Goal: Check status: Check status

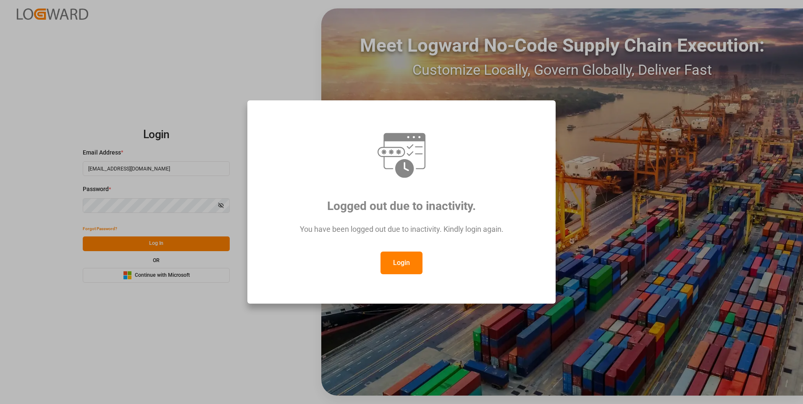
click at [403, 267] on button "Login" at bounding box center [402, 263] width 42 height 23
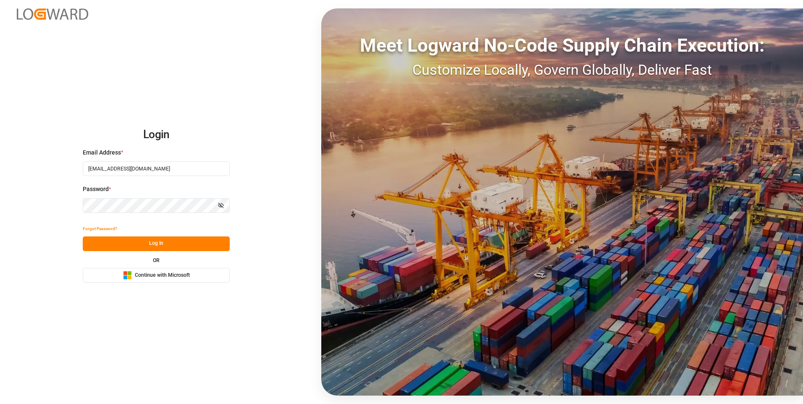
click at [179, 244] on button "Log In" at bounding box center [156, 244] width 147 height 15
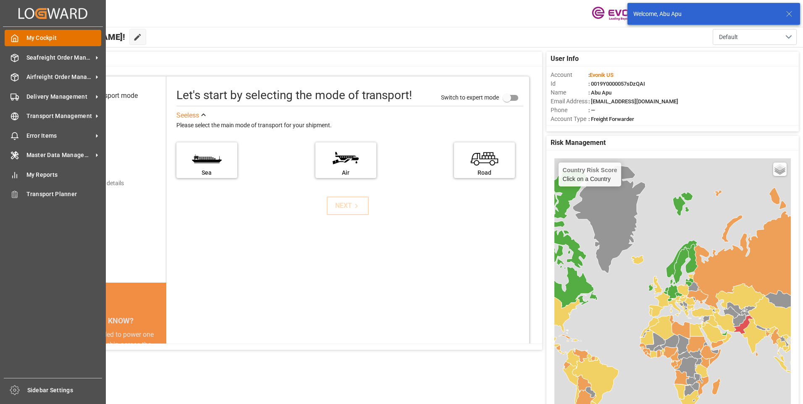
click at [16, 38] on polyline at bounding box center [15, 39] width 2 height 3
click at [33, 61] on span "Seafreight Order Management" at bounding box center [59, 57] width 66 height 9
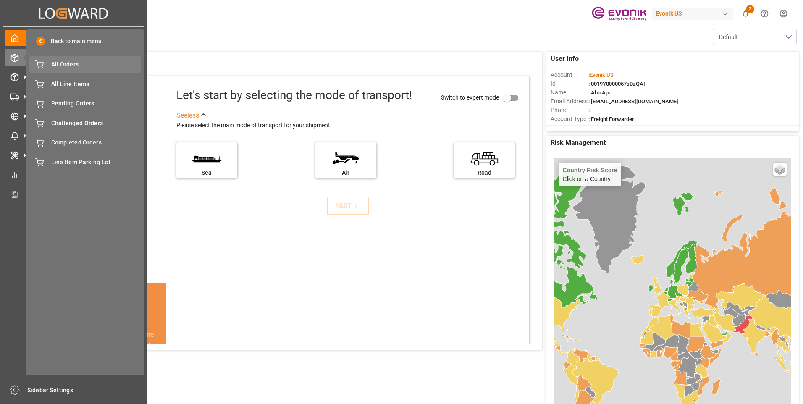
click at [56, 63] on span "All Orders" at bounding box center [96, 64] width 90 height 9
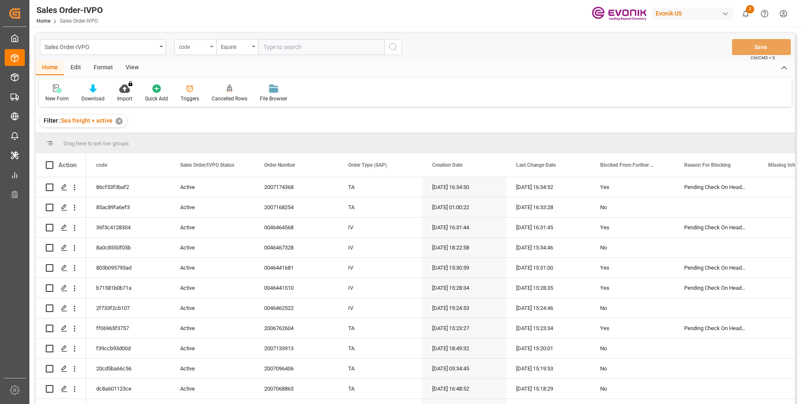
click at [207, 47] on div "code" at bounding box center [193, 46] width 29 height 10
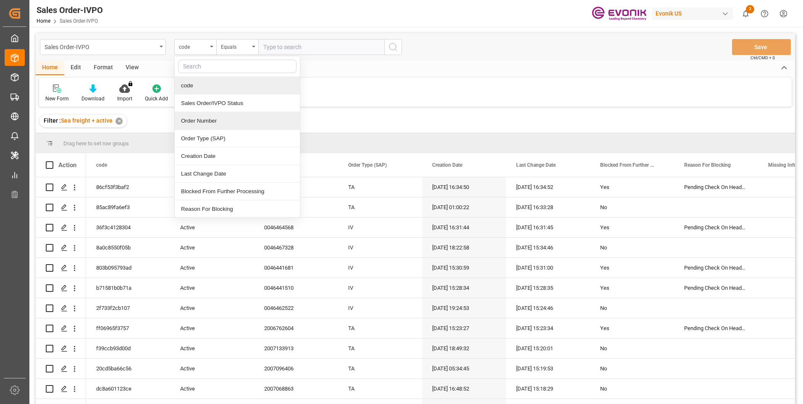
click at [197, 121] on div "Order Number" at bounding box center [237, 121] width 125 height 18
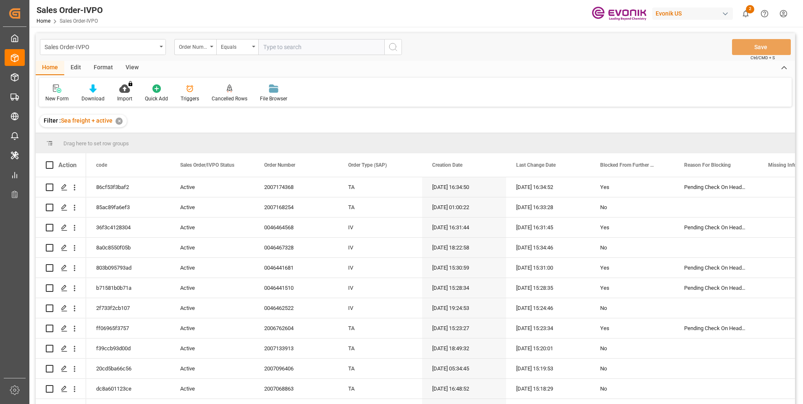
click at [287, 45] on input "text" at bounding box center [321, 47] width 126 height 16
paste input "90054127"
type input "90054127"
click at [395, 45] on icon "search button" at bounding box center [393, 47] width 10 height 10
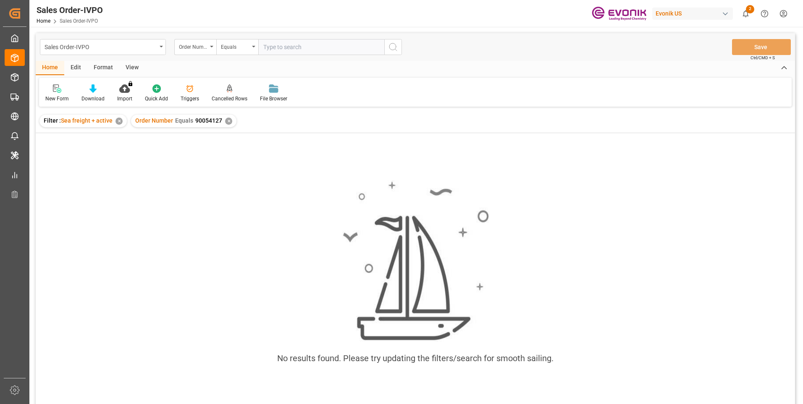
click at [279, 50] on input "text" at bounding box center [321, 47] width 126 height 16
paste input "0046469401"
type input "0046469401"
click at [388, 44] on icon "search button" at bounding box center [393, 47] width 10 height 10
click at [226, 120] on div "✕" at bounding box center [228, 121] width 7 height 7
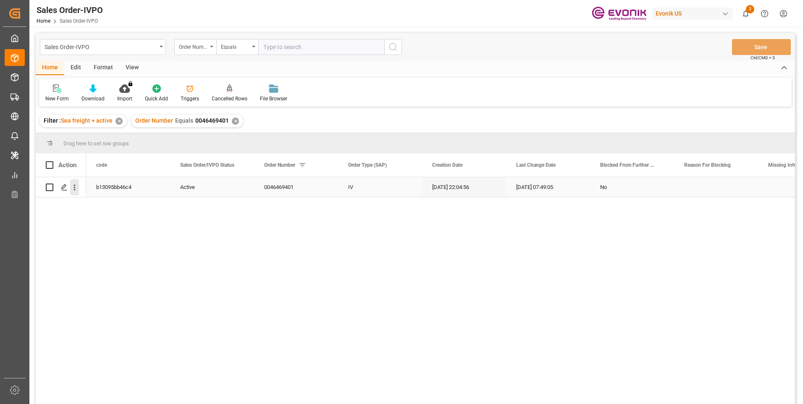
click at [74, 189] on icon "open menu" at bounding box center [74, 187] width 9 height 9
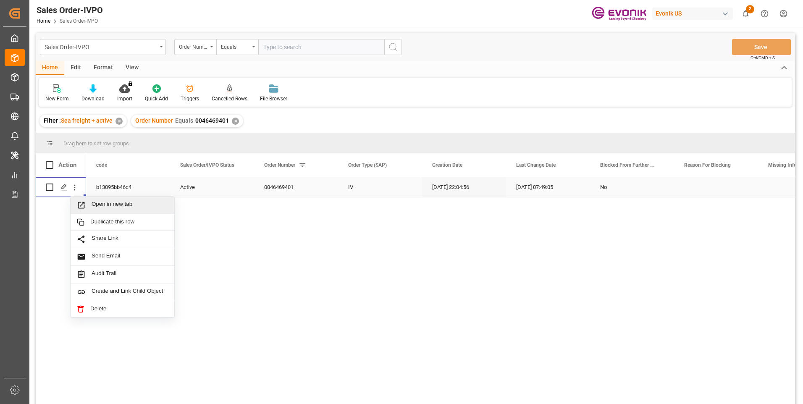
click at [83, 201] on icon "Press SPACE to select this row." at bounding box center [81, 205] width 9 height 9
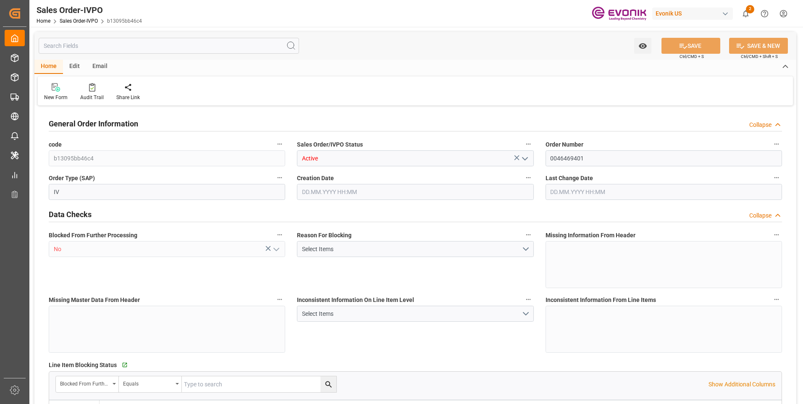
type input "BRSSZ"
type input "[EMAIL_ADDRESS] No: [PHONE_NUMBER]"
type input "0"
type input "1"
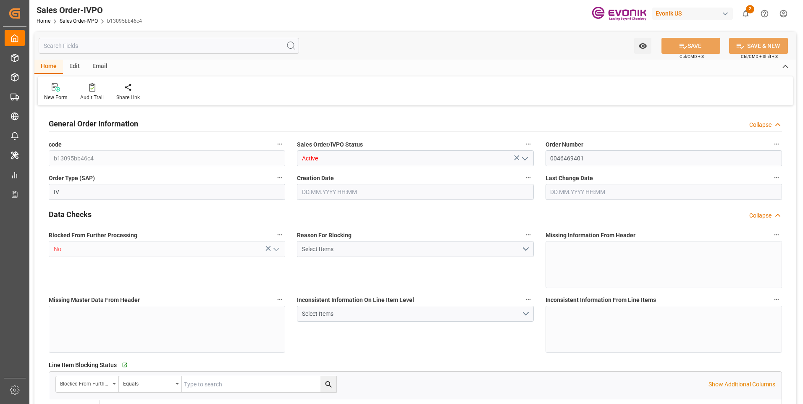
type input "1"
type input "9457.69"
type input "12.3197"
type input "17000"
type input "30"
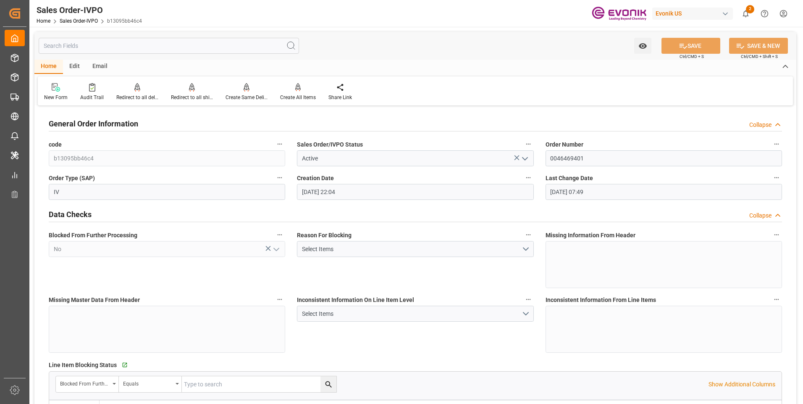
type input "20.08.2025 22:04"
type input "02.09.2025 07:49"
type input "livia.leone@evonik.comTelephone No: 55 19 3475-3130"
click at [215, 47] on input "text" at bounding box center [169, 46] width 261 height 16
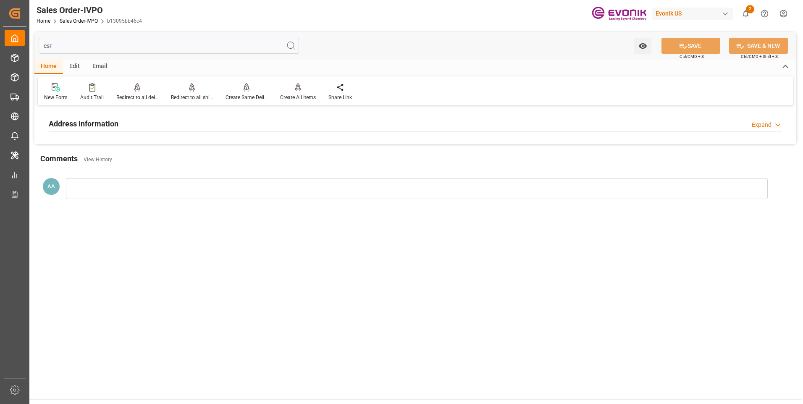
type input "csr"
click at [121, 123] on div "Address Information Expand" at bounding box center [416, 123] width 734 height 16
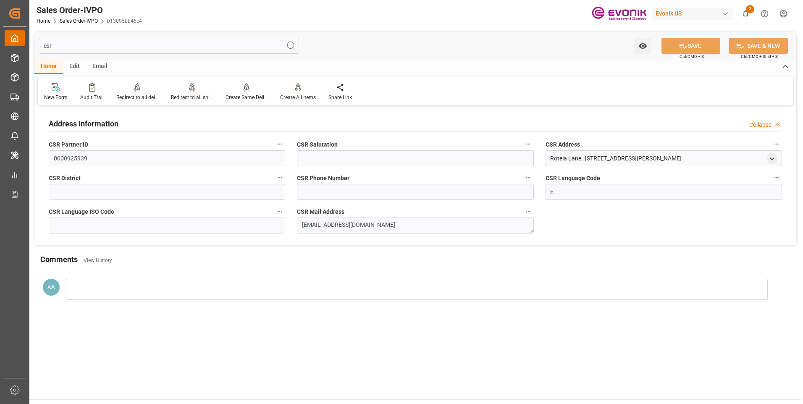
click at [19, 39] on div "Created by potrace 1.15, written by Peter Selinger 2001-2017 Created by potrace…" at bounding box center [401, 202] width 803 height 404
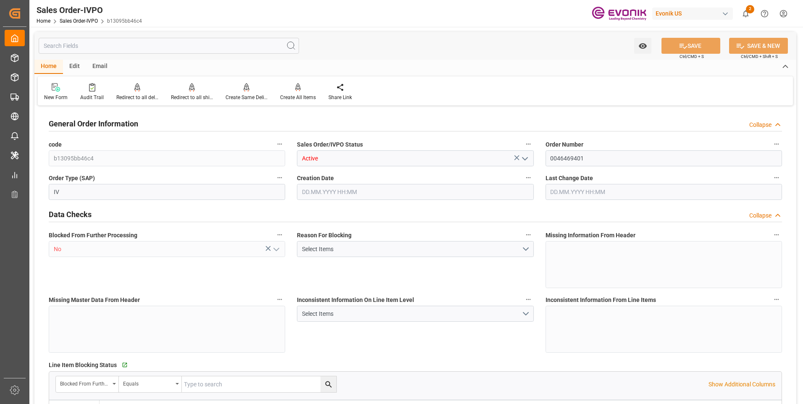
type input "BRSSZ"
type input "livia.leone@evonik.comTelephone No: 55 19 3475-3130"
type input "0"
type input "1"
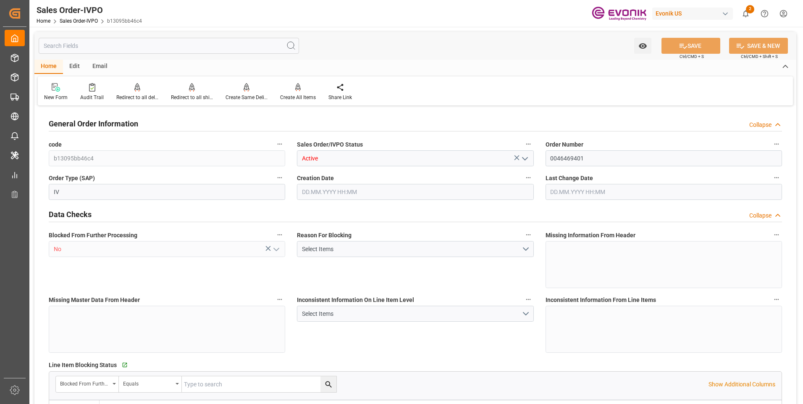
type input "1"
type input "9457.69"
type input "12.3197"
type input "17000"
type input "30"
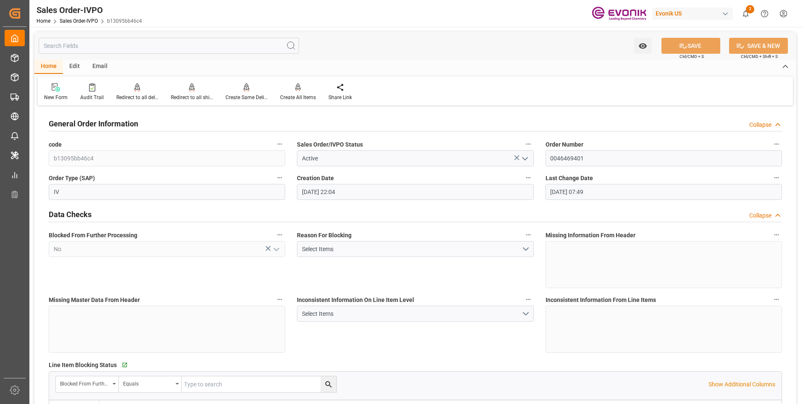
type input "20.08.2025 22:04"
type input "02.09.2025 07:49"
type input "livia.leone@evonik.comTelephone No: 55 19 3475-3130"
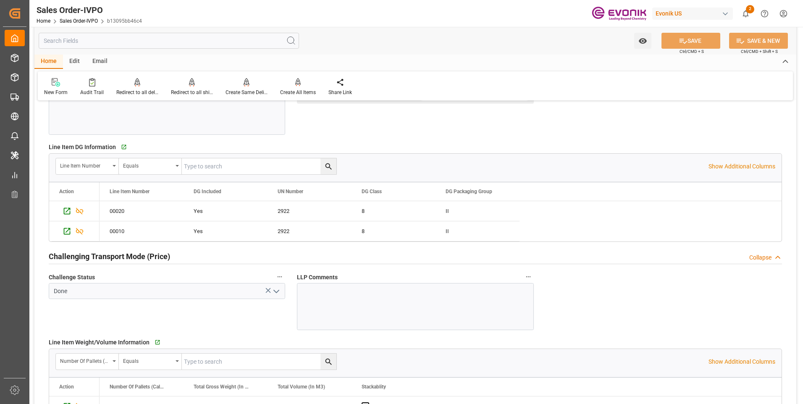
scroll to position [1261, 0]
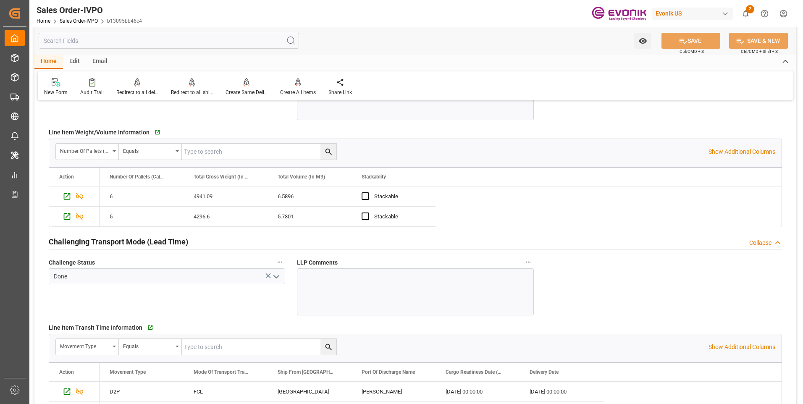
click at [425, 68] on div "Home Edit Email" at bounding box center [415, 62] width 762 height 14
type input "livia.leone@evonik.comTelephone No: 55 19 3475-3130"
click at [118, 43] on input "text" at bounding box center [169, 41] width 261 height 16
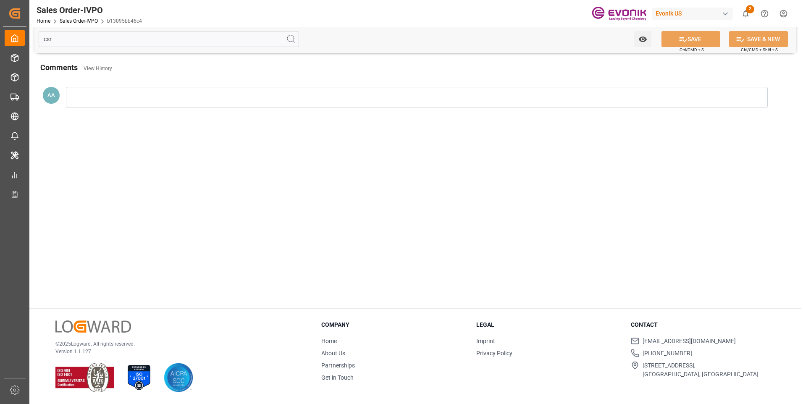
scroll to position [0, 0]
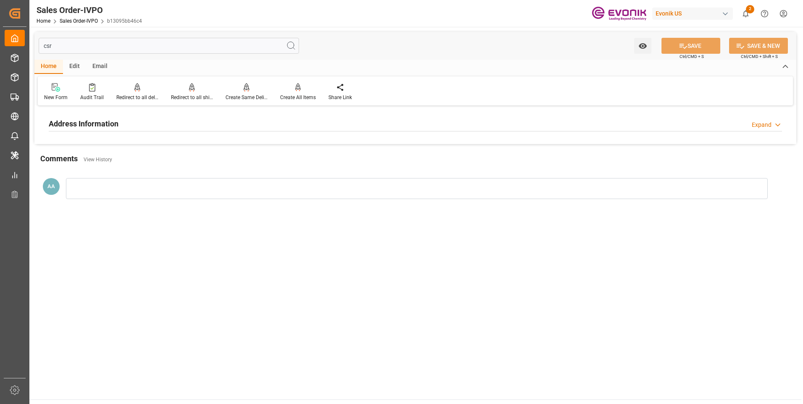
click at [99, 124] on h2 "Address Information" at bounding box center [84, 123] width 70 height 11
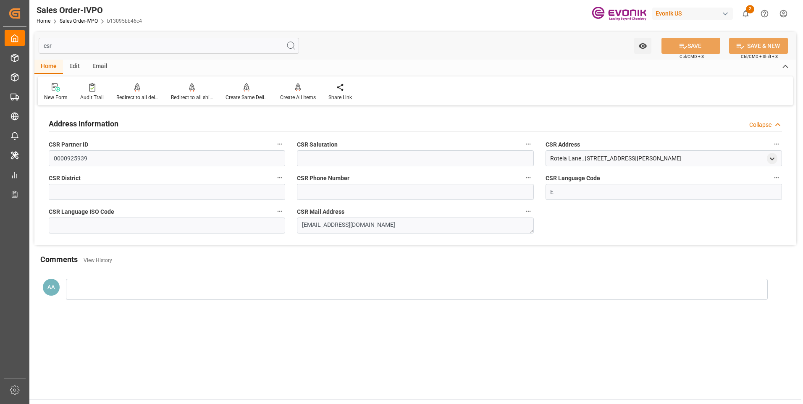
click at [58, 47] on input "csr" at bounding box center [169, 46] width 261 height 16
type input "c"
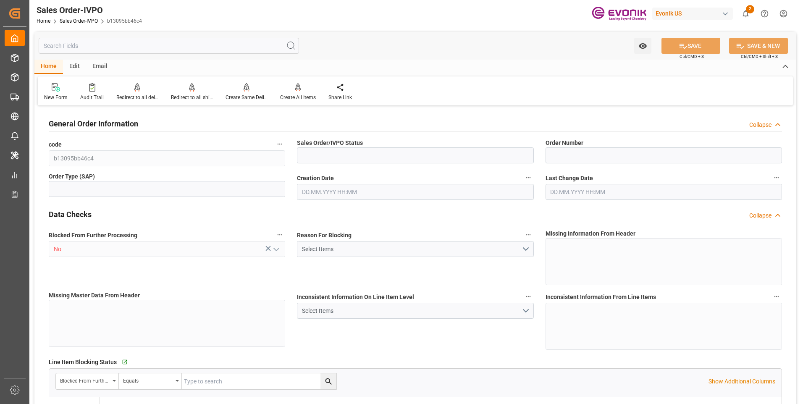
type input "Active"
type input "0046469401"
type input "IV"
type input "D2P"
type input "45"
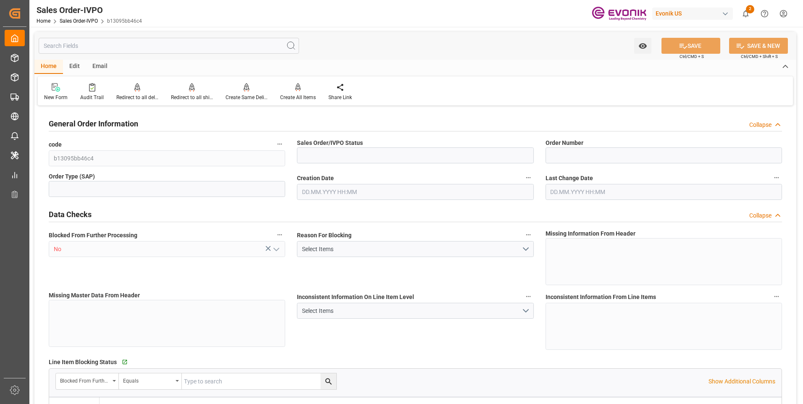
type input "FCL"
type input "0006"
type input "20GP"
type input "SP CX ECA"
type input "Specialty Additives"
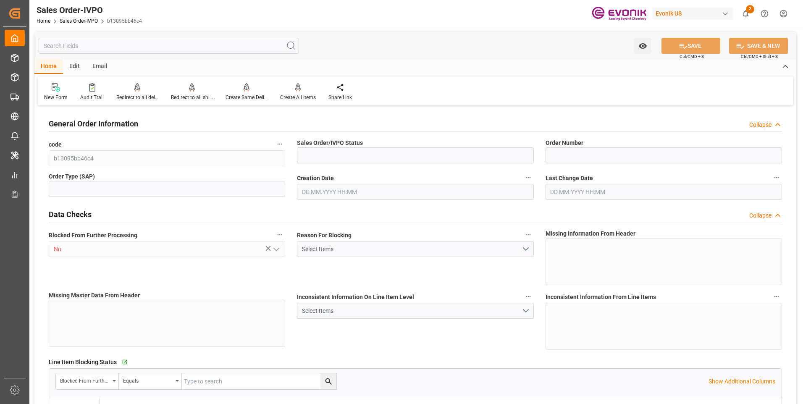
type input "livia.leone@evonik.comTelephone No: 55 19 3475-3130"
type input "0"
type input "1"
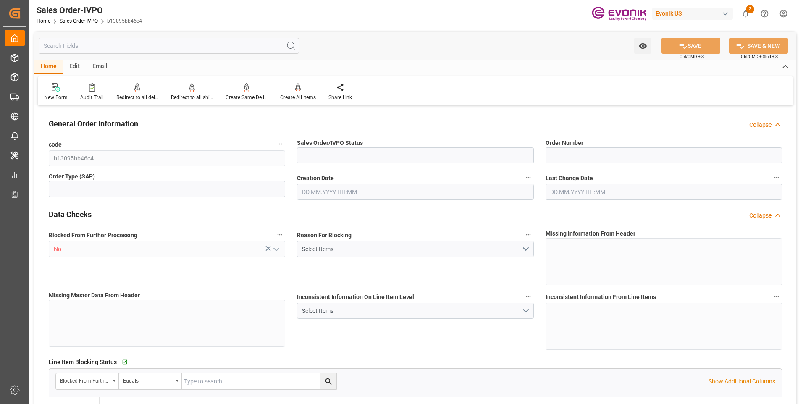
type input "12.3197"
type input "17000"
type input "30"
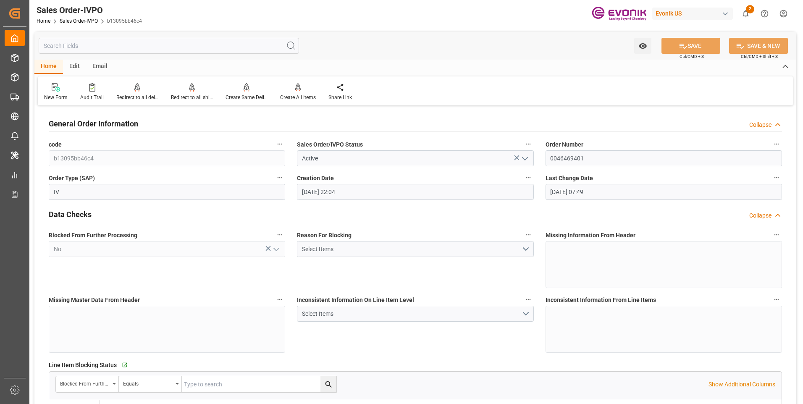
type input "20.08.2025 22:04"
type input "02.09.2025 07:49"
type input "9457.69"
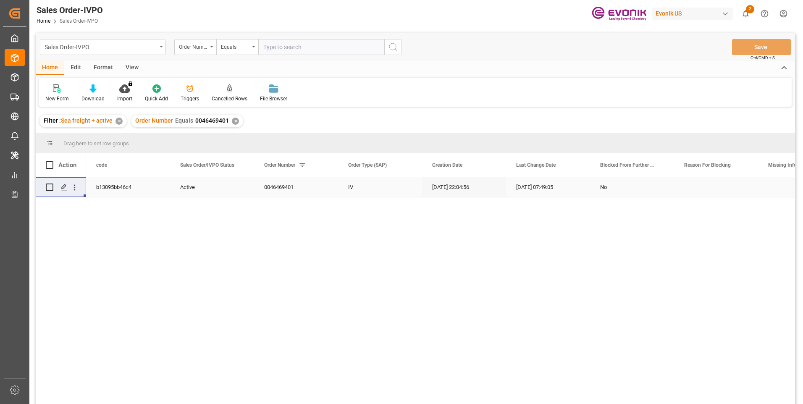
click at [297, 53] on input "text" at bounding box center [321, 47] width 126 height 16
paste input "2007084264"
type input "2007084264"
click at [392, 47] on icon "search button" at bounding box center [393, 47] width 10 height 10
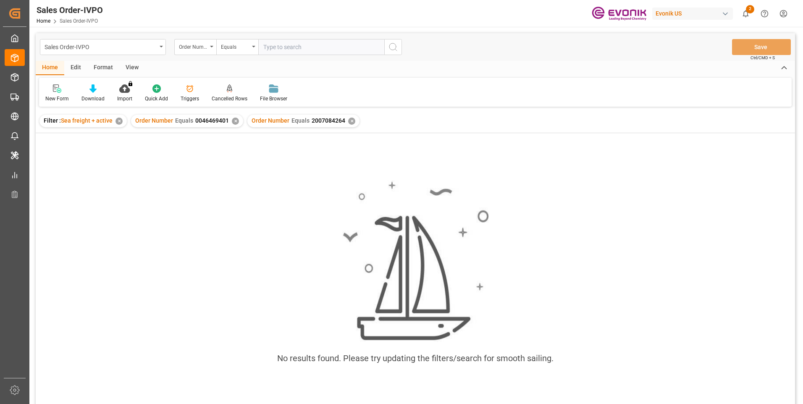
click at [234, 122] on div "✕" at bounding box center [235, 121] width 7 height 7
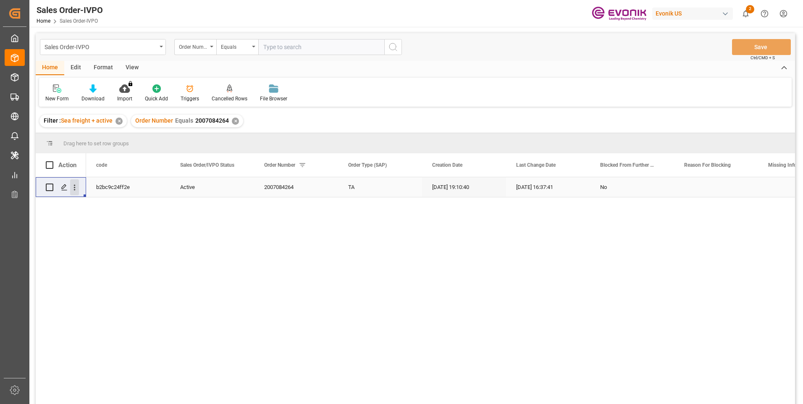
click at [74, 188] on icon "open menu" at bounding box center [75, 188] width 2 height 6
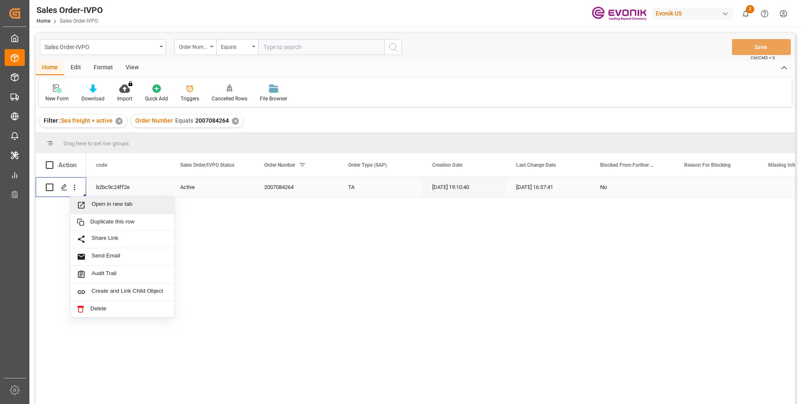
click at [101, 205] on span "Open in new tab" at bounding box center [130, 205] width 76 height 9
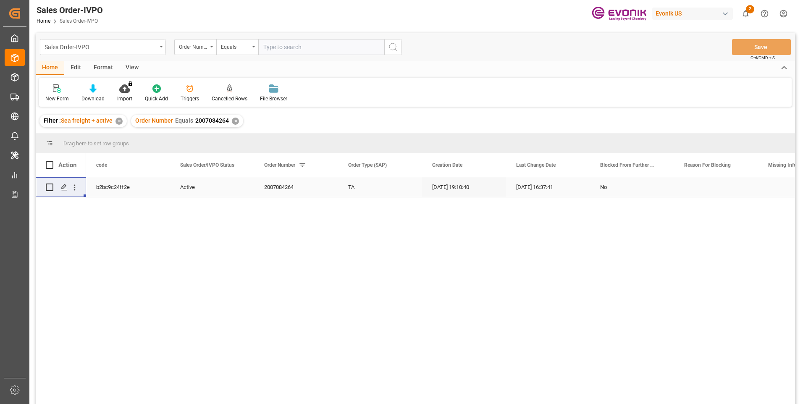
click at [306, 44] on input "text" at bounding box center [321, 47] width 126 height 16
paste input "2007059061"
type input "2007059061"
click at [393, 46] on icon "search button" at bounding box center [393, 47] width 10 height 10
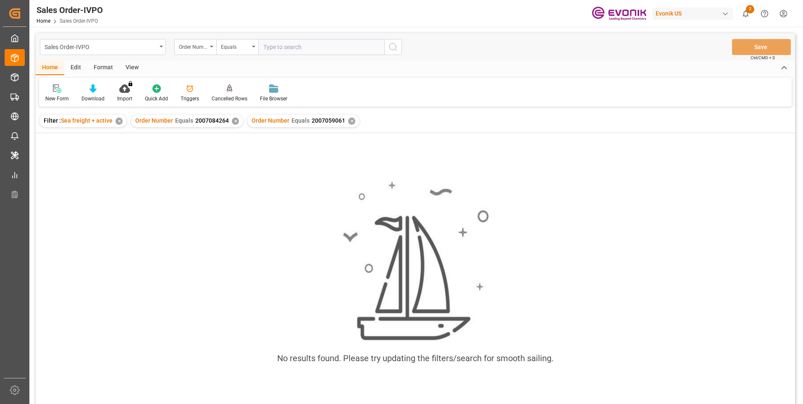
click at [234, 121] on div "✕" at bounding box center [235, 121] width 7 height 7
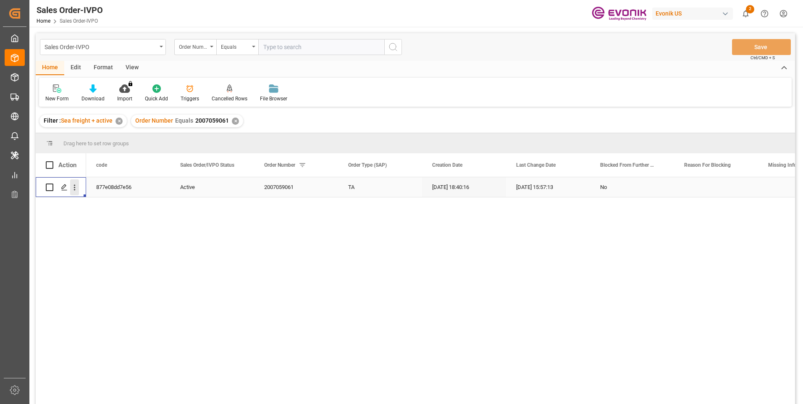
click at [74, 186] on icon "open menu" at bounding box center [75, 188] width 2 height 6
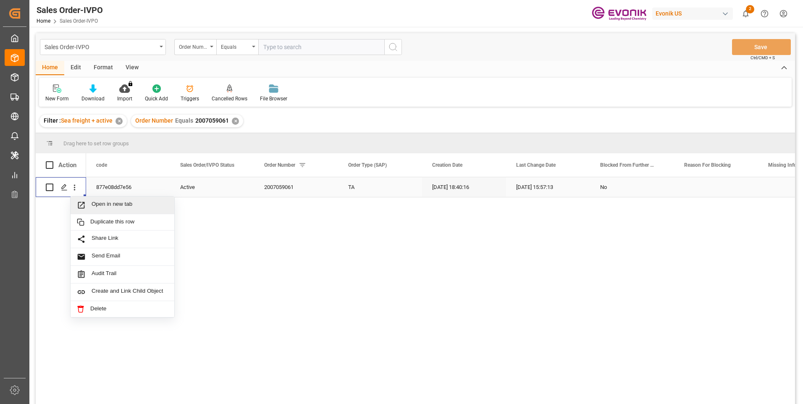
click at [99, 203] on span "Open in new tab" at bounding box center [130, 205] width 76 height 9
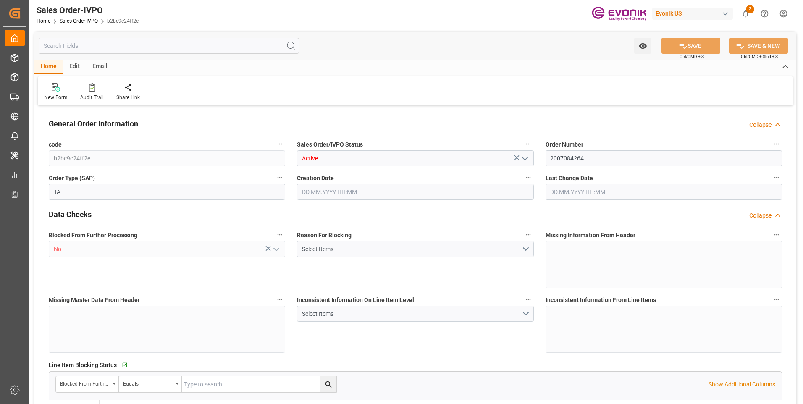
type input "NZAKL"
type input "0"
type input "1"
type input "903.2"
type input "10.07.2025 19:10"
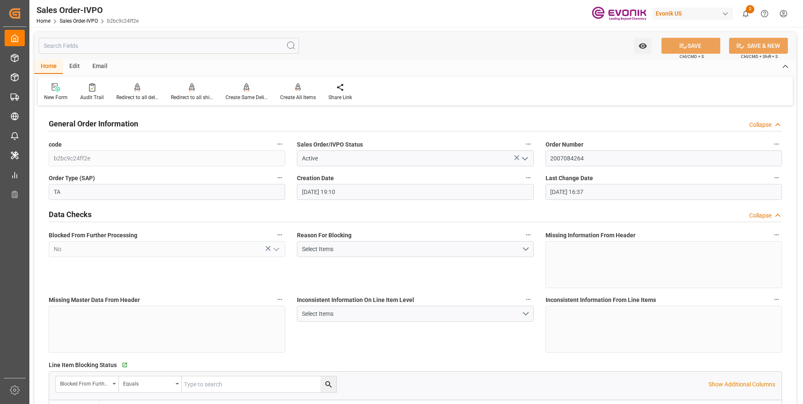
type input "22.07.2025 16:37"
click at [169, 47] on input "text" at bounding box center [169, 46] width 261 height 16
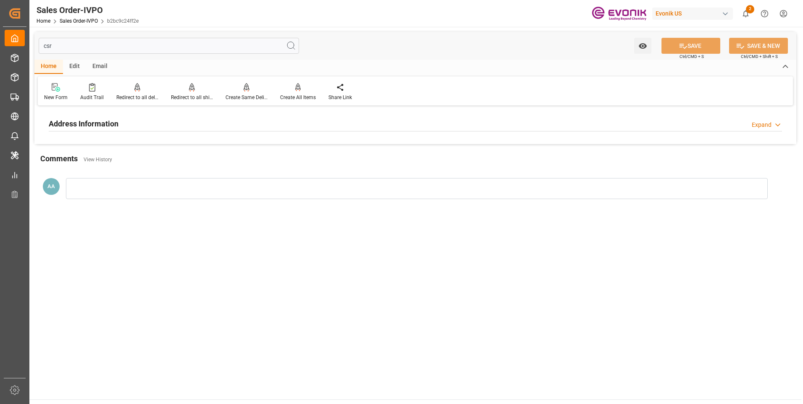
type input "csr"
click at [99, 124] on h2 "Address Information" at bounding box center [84, 123] width 70 height 11
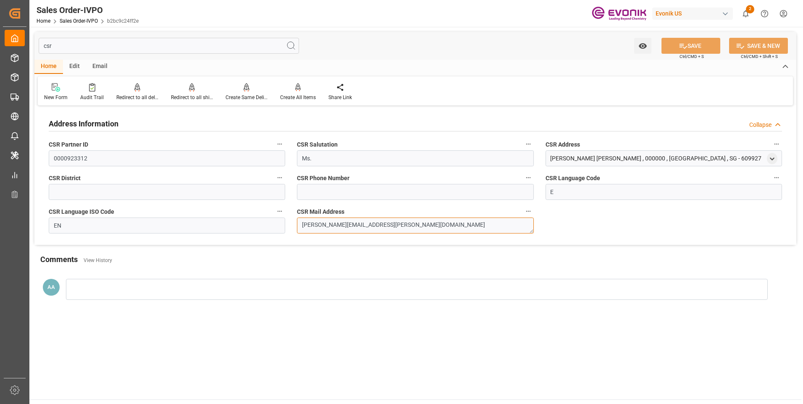
drag, startPoint x: 391, startPoint y: 224, endPoint x: 300, endPoint y: 222, distance: 91.6
click at [300, 222] on textarea "minh-khue.nguyen@evonik.com" at bounding box center [415, 226] width 237 height 16
drag, startPoint x: 53, startPoint y: 47, endPoint x: 41, endPoint y: 47, distance: 12.2
click at [41, 47] on input "csr" at bounding box center [169, 46] width 261 height 16
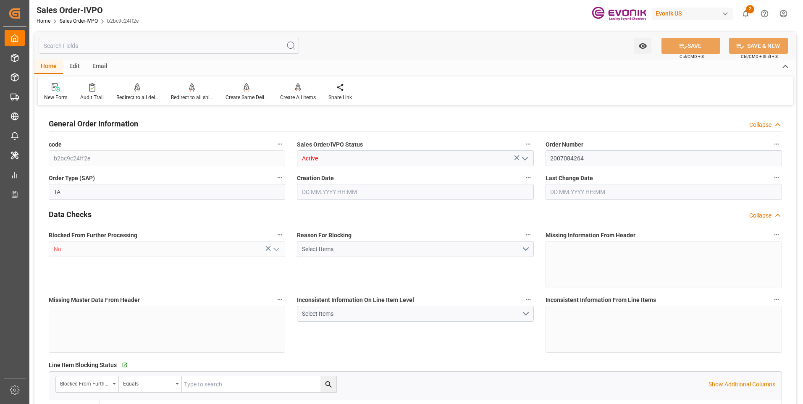
type input "NZAKL"
type input "0"
type input "1"
type input "903.2"
type input "10.07.2025 19:10"
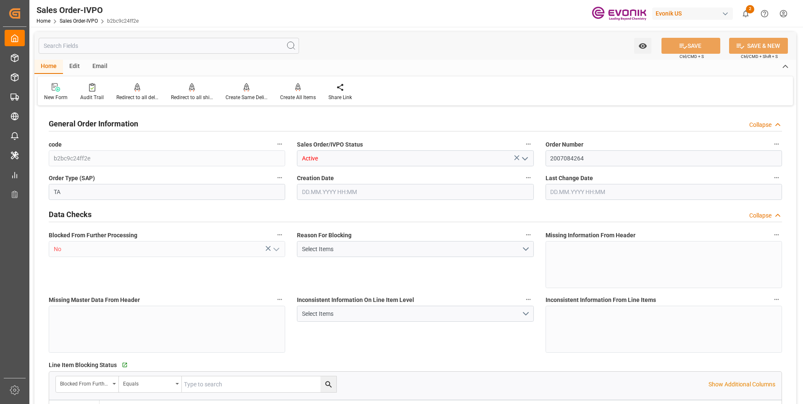
type input "22.07.2025 16:37"
type input "AUMEL"
type input "0"
type input "1"
type input "4766"
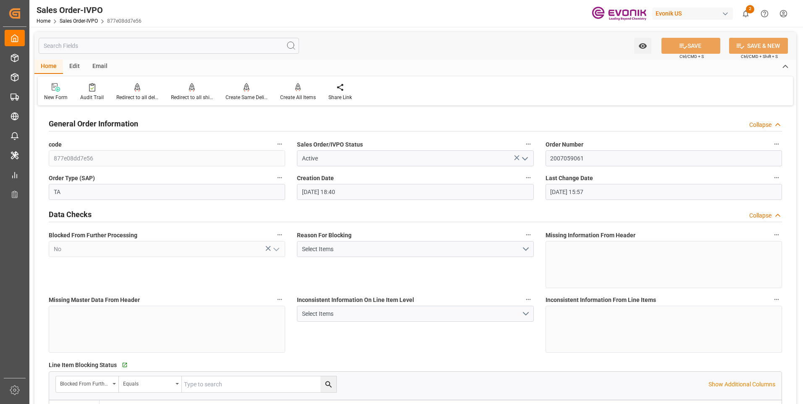
type input "[DATE] 18:40"
type input "[DATE] 15:57"
click at [153, 46] on input "text" at bounding box center [169, 46] width 261 height 16
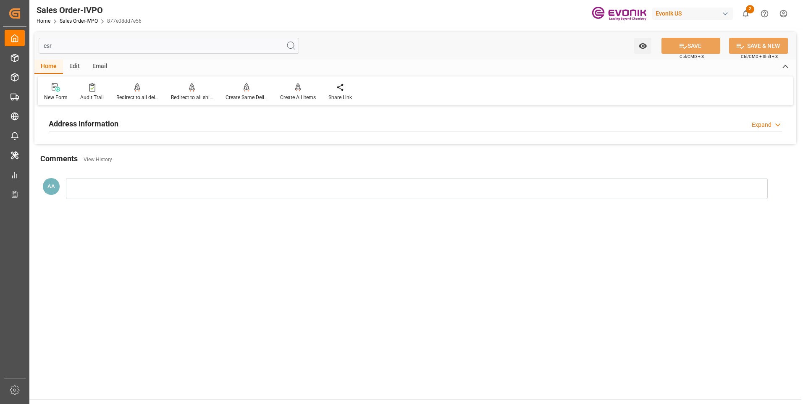
type input "csr"
click at [97, 121] on h2 "Address Information" at bounding box center [84, 123] width 70 height 11
